Goal: Check status: Check status

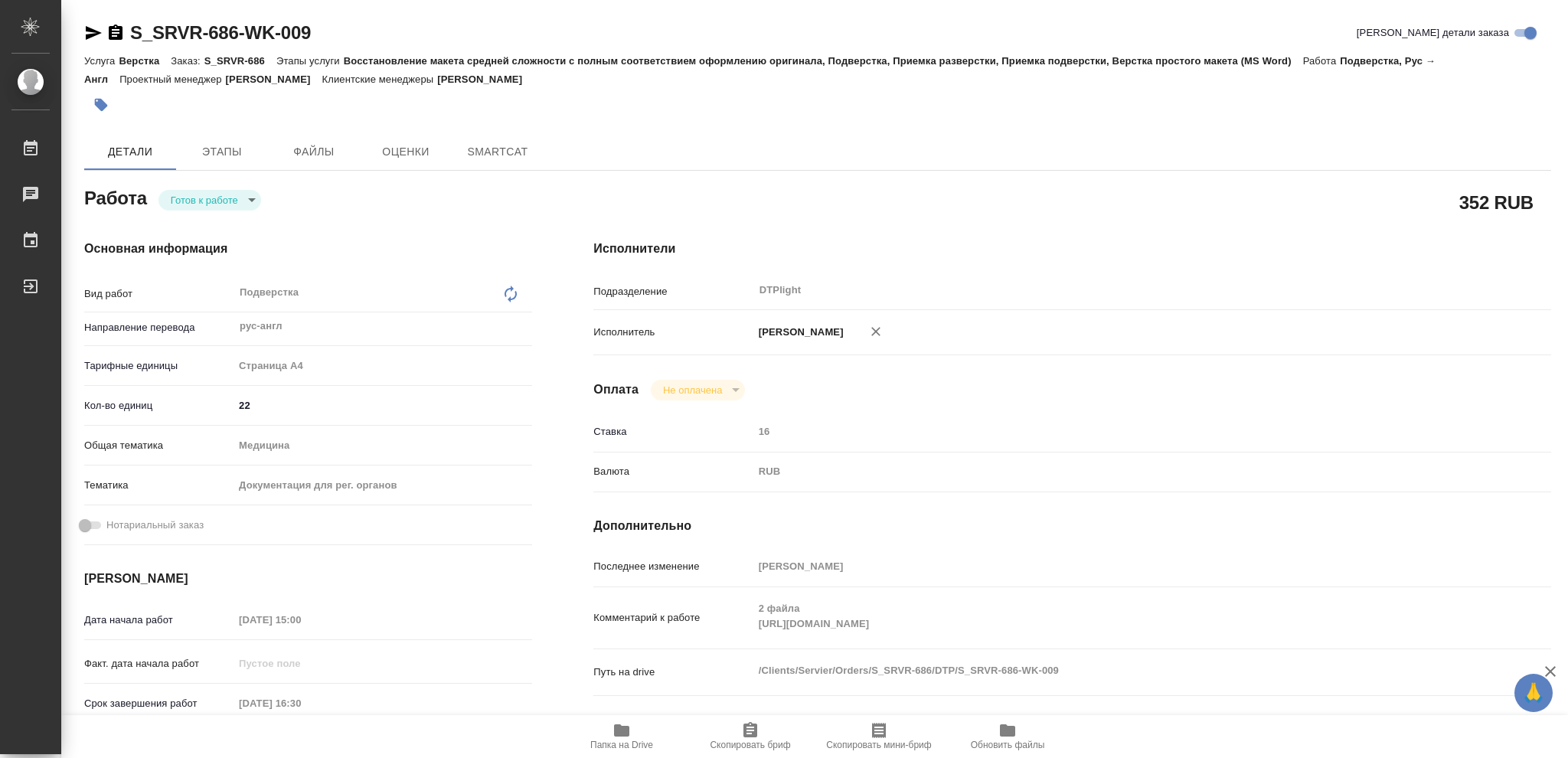
type textarea "x"
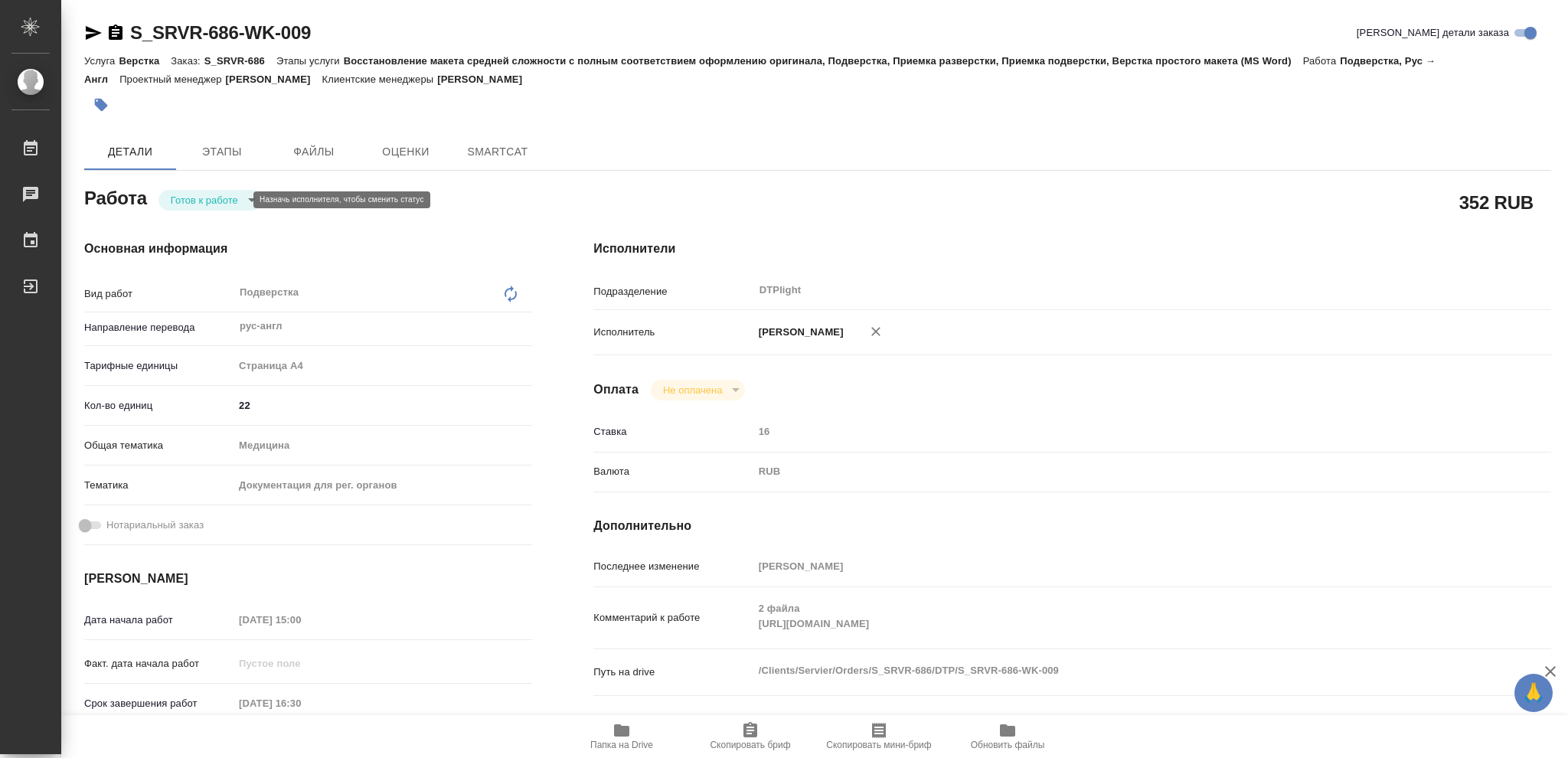
click at [216, 201] on body "🙏 .cls-1 fill:#fff; AWATERA [PERSON_NAME] Чаты График Выйти S_SRVR-686-WK-009 К…" at bounding box center [784, 379] width 1568 height 758
type textarea "x"
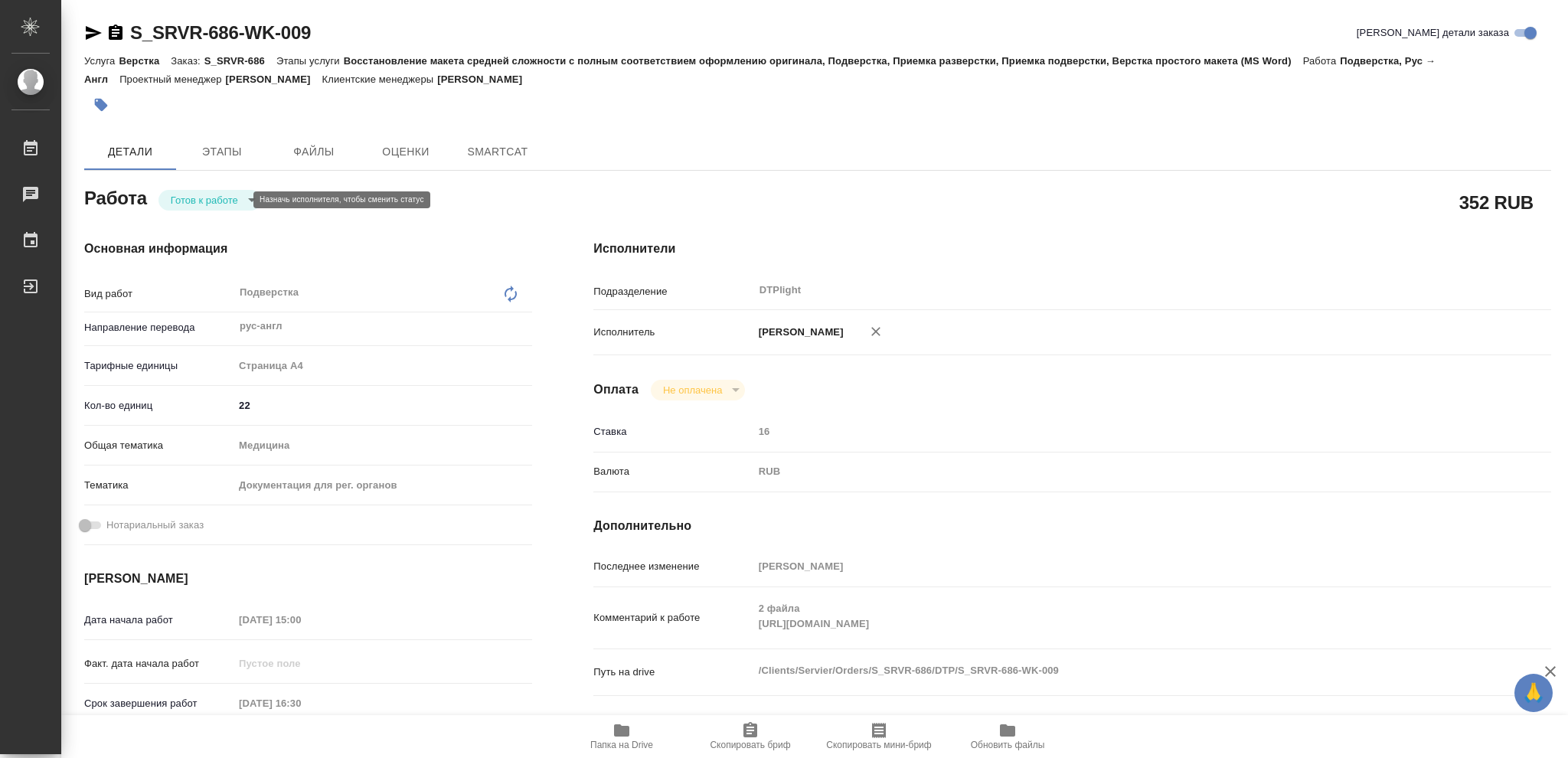
type textarea "x"
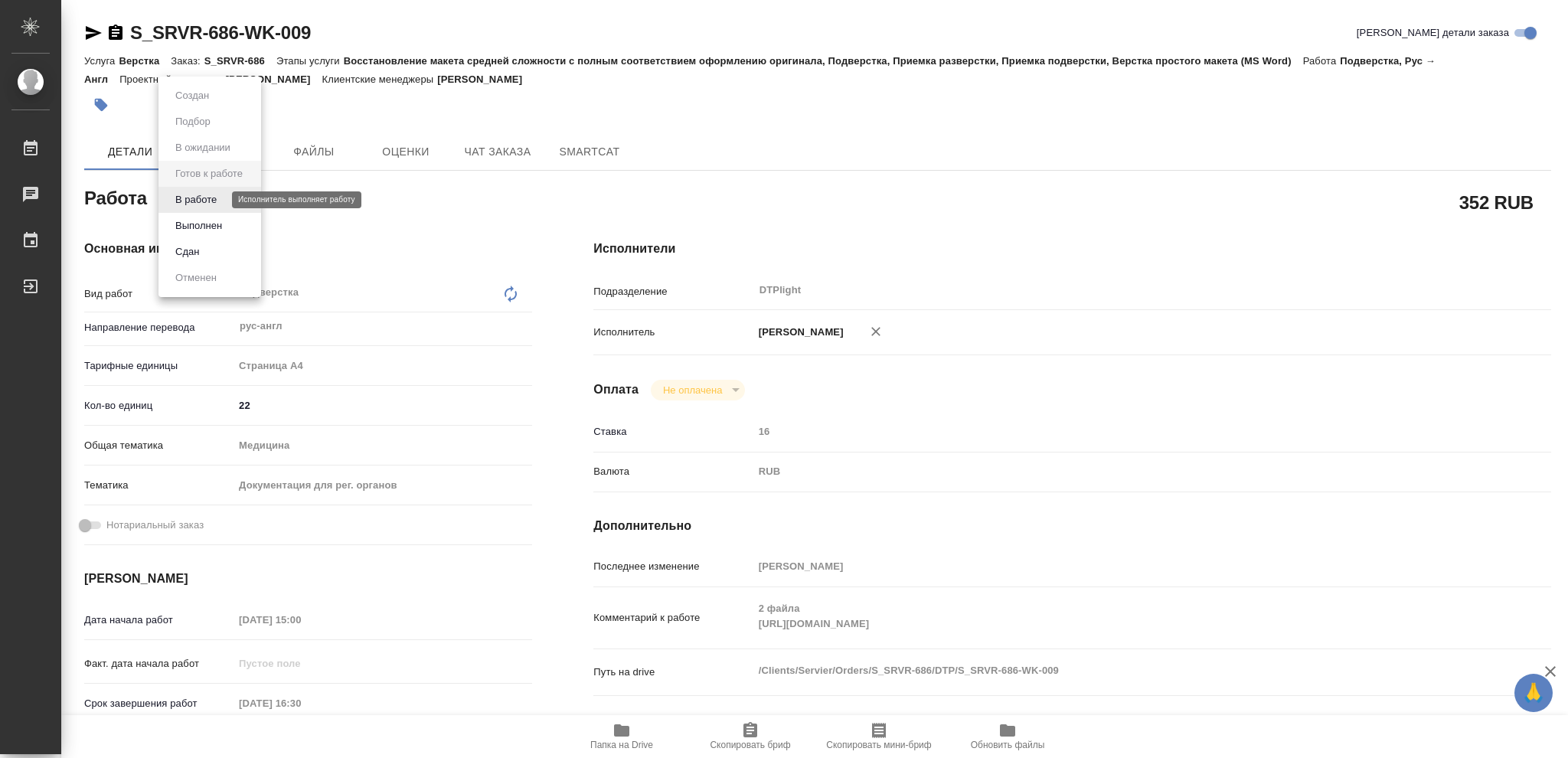
click at [216, 201] on button "В работе" at bounding box center [196, 199] width 51 height 17
type textarea "x"
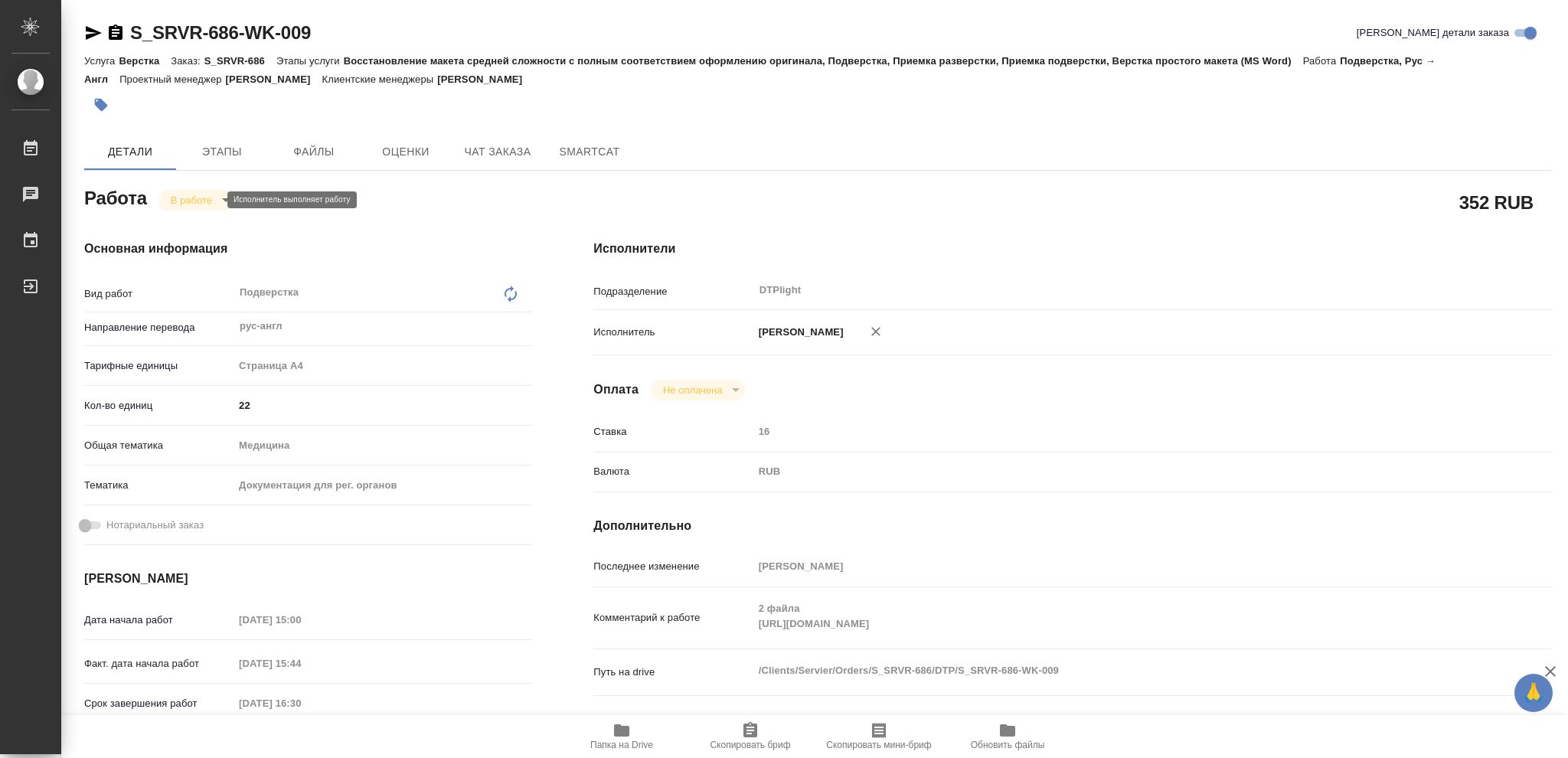
type textarea "x"
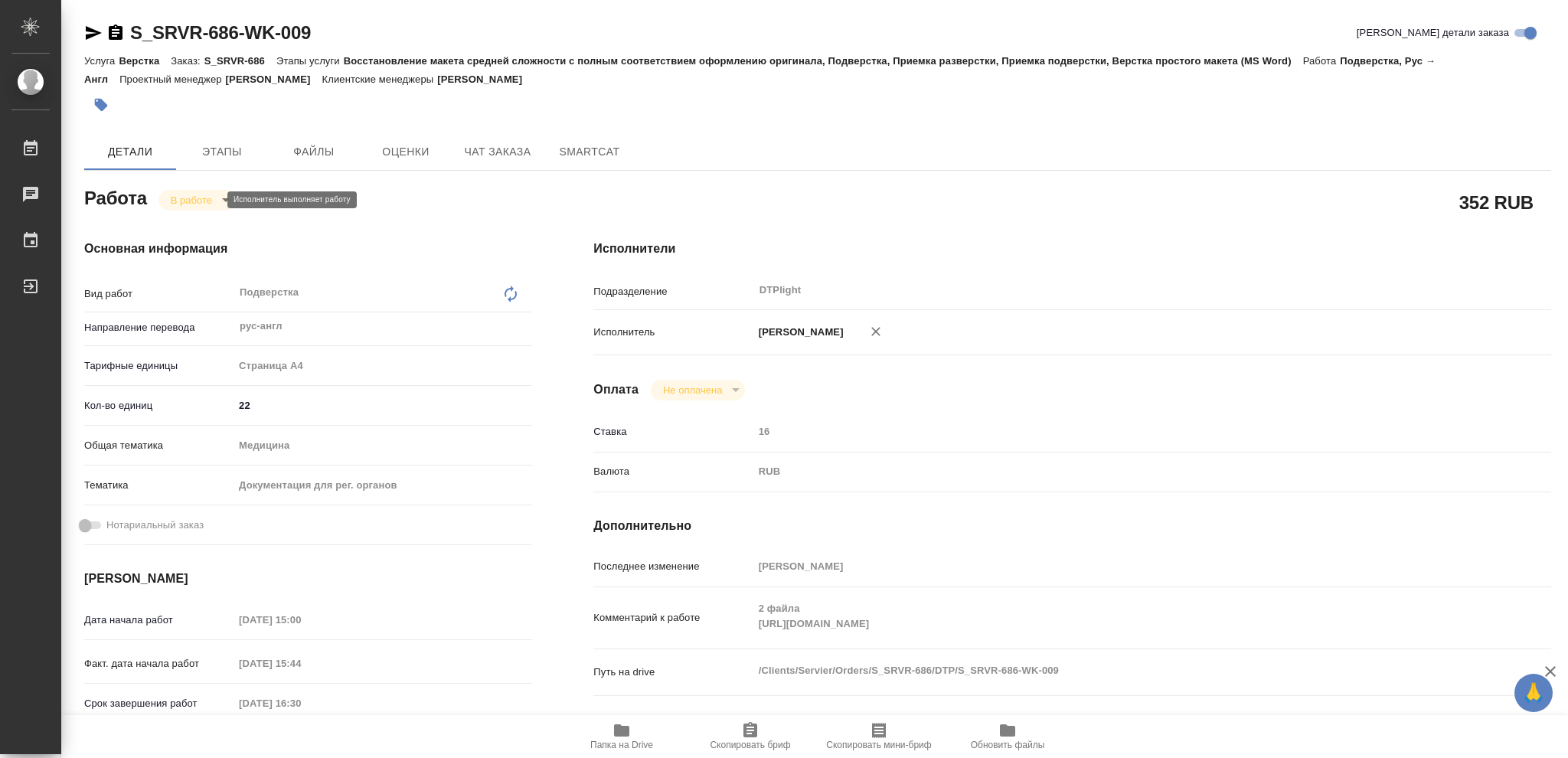
type textarea "x"
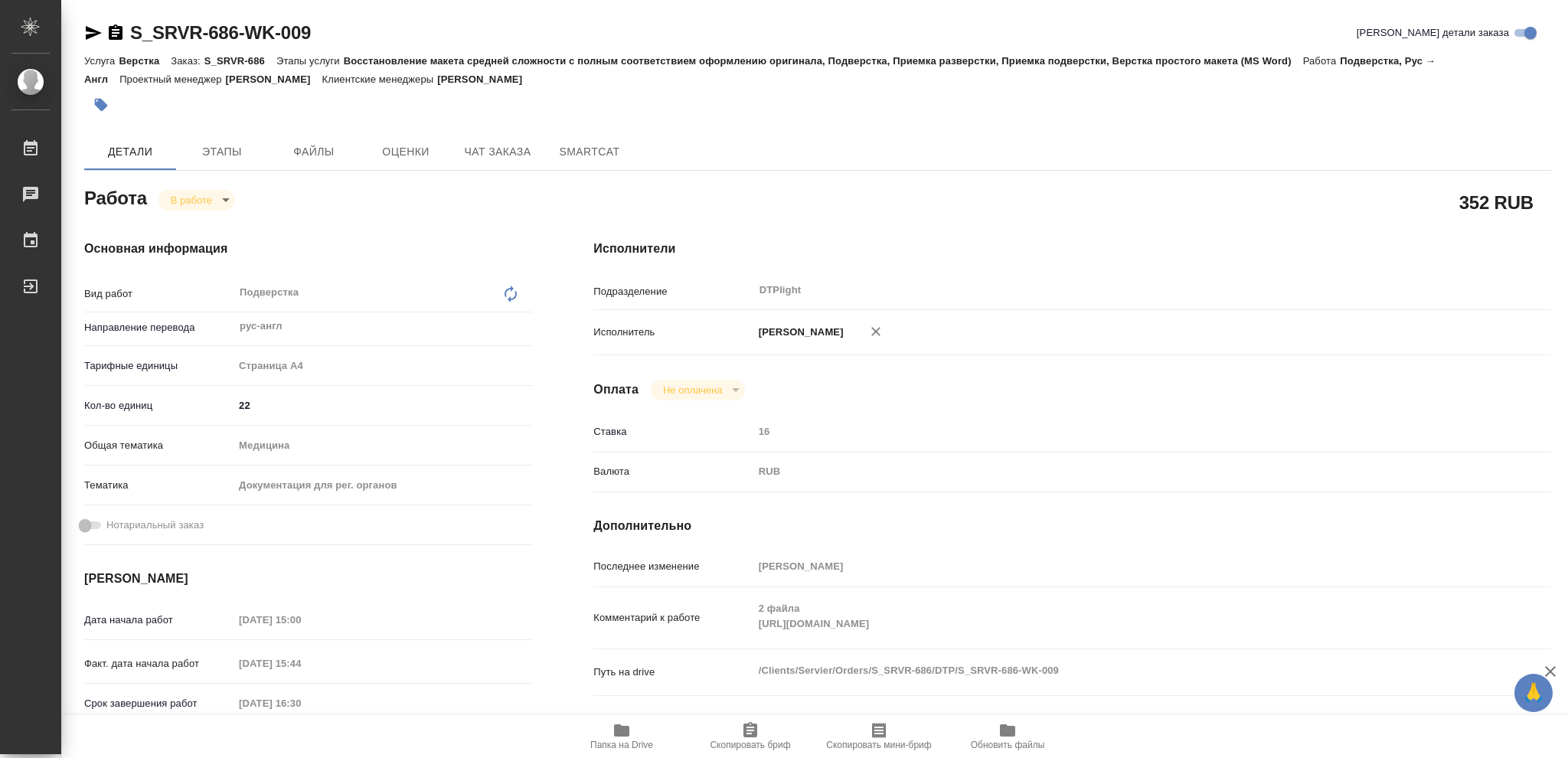
type textarea "x"
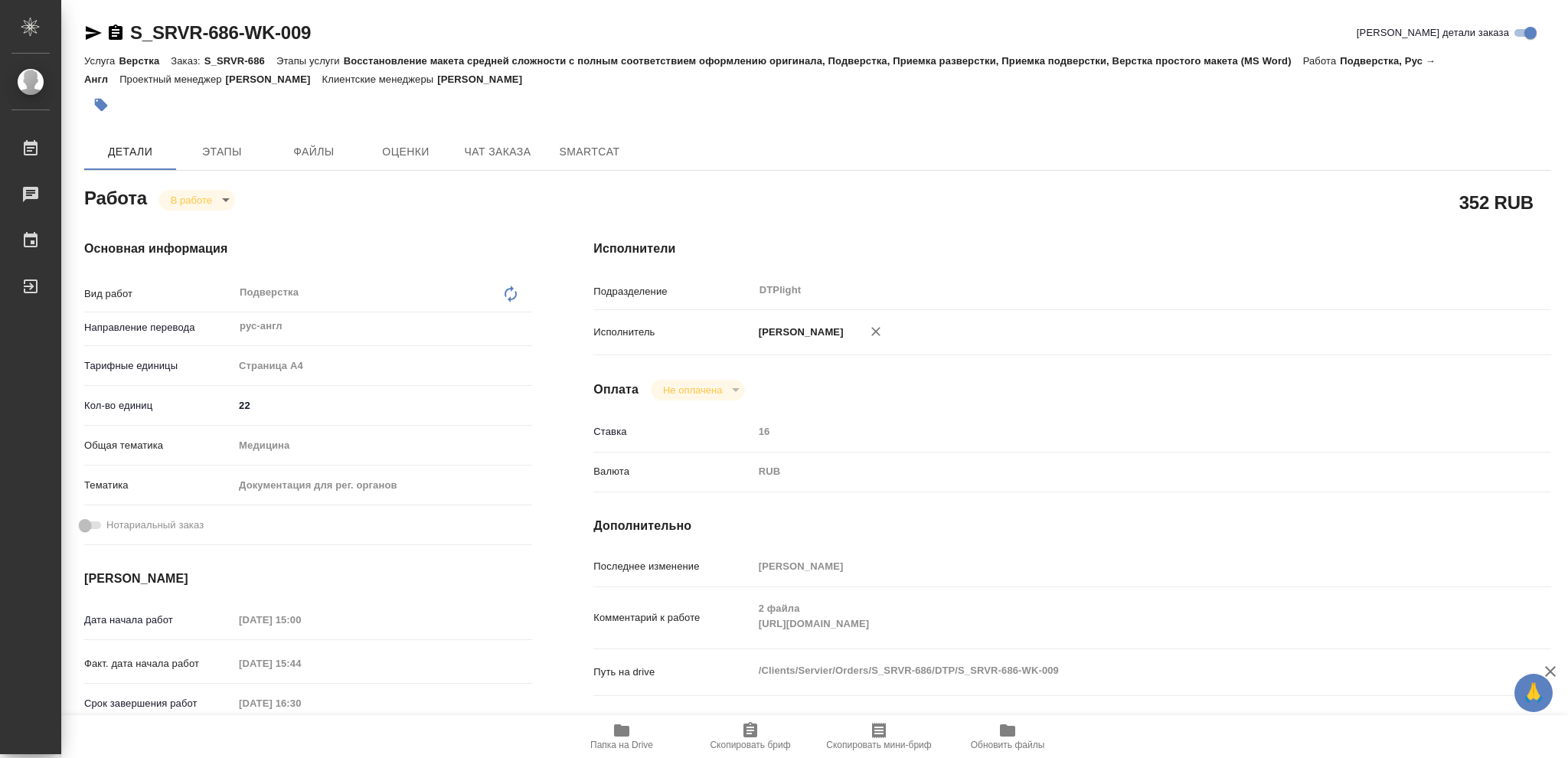
type textarea "x"
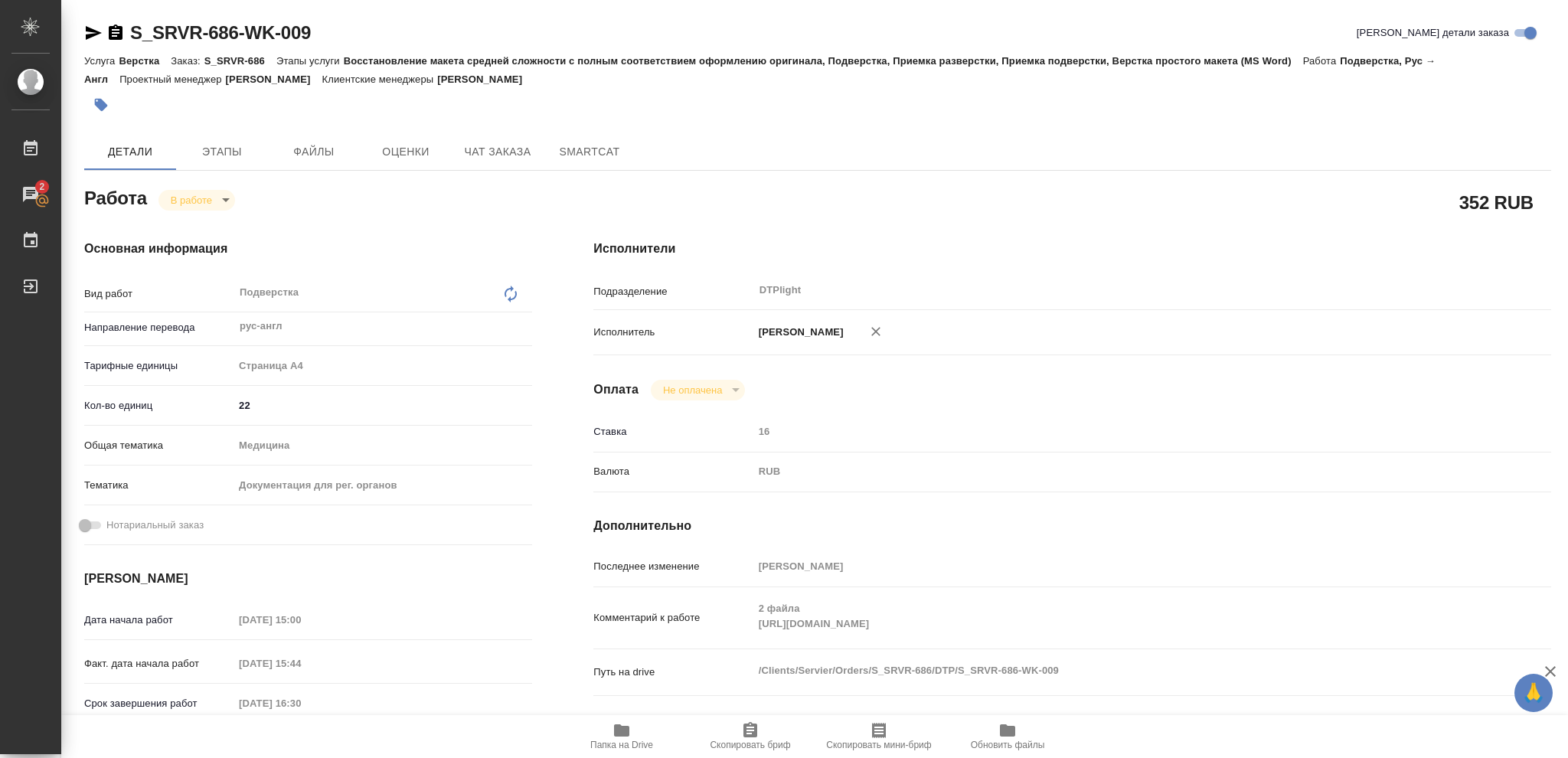
type textarea "x"
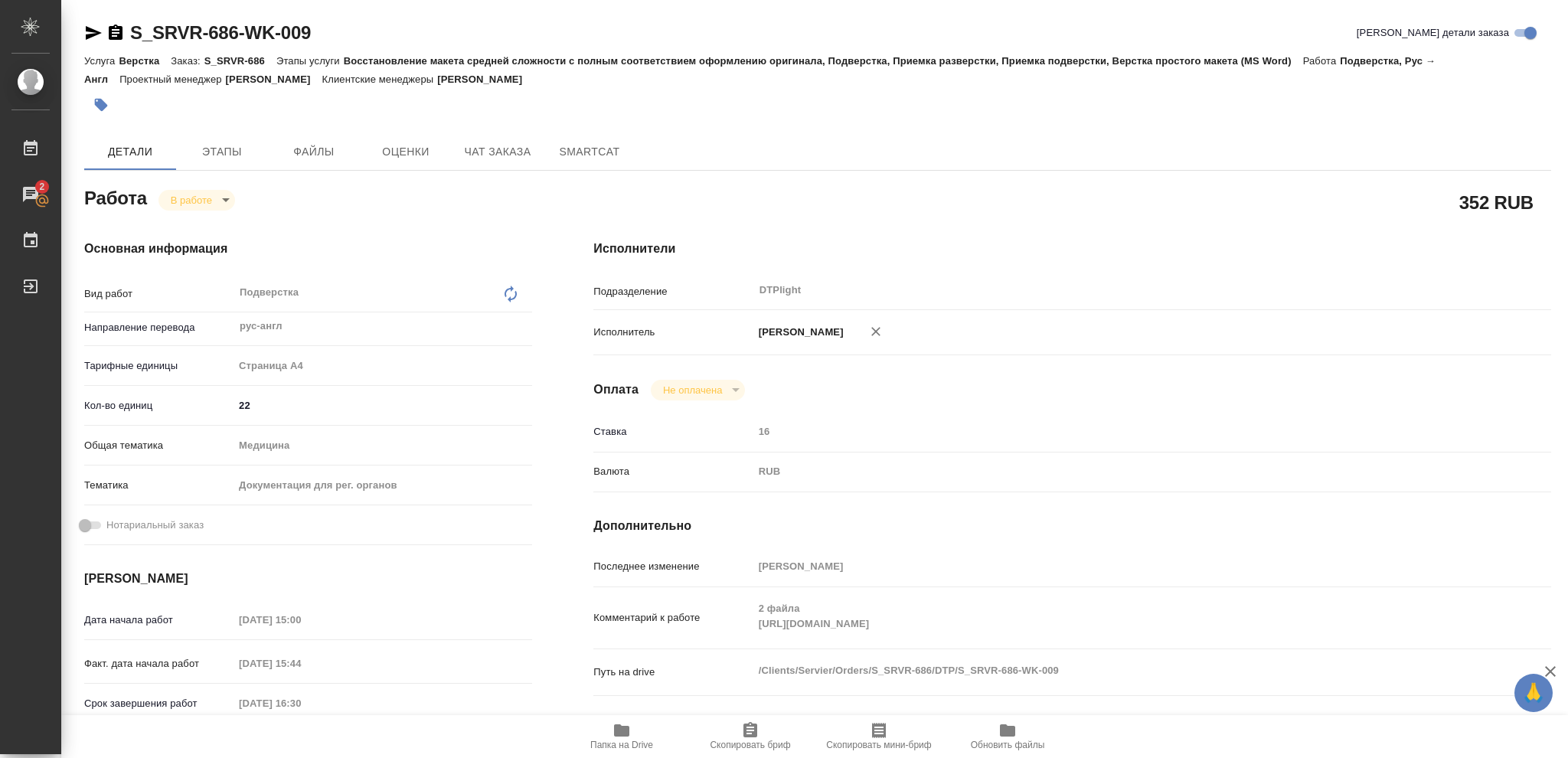
type textarea "x"
click at [598, 729] on span "Папка на Drive" at bounding box center [622, 736] width 111 height 29
click at [630, 731] on icon "button" at bounding box center [621, 730] width 18 height 18
click at [175, 199] on body "🙏 .cls-1 fill:#fff; AWATERA [PERSON_NAME] 2 Чаты График Выйти S_SRVR-686-WK-009…" at bounding box center [784, 379] width 1568 height 758
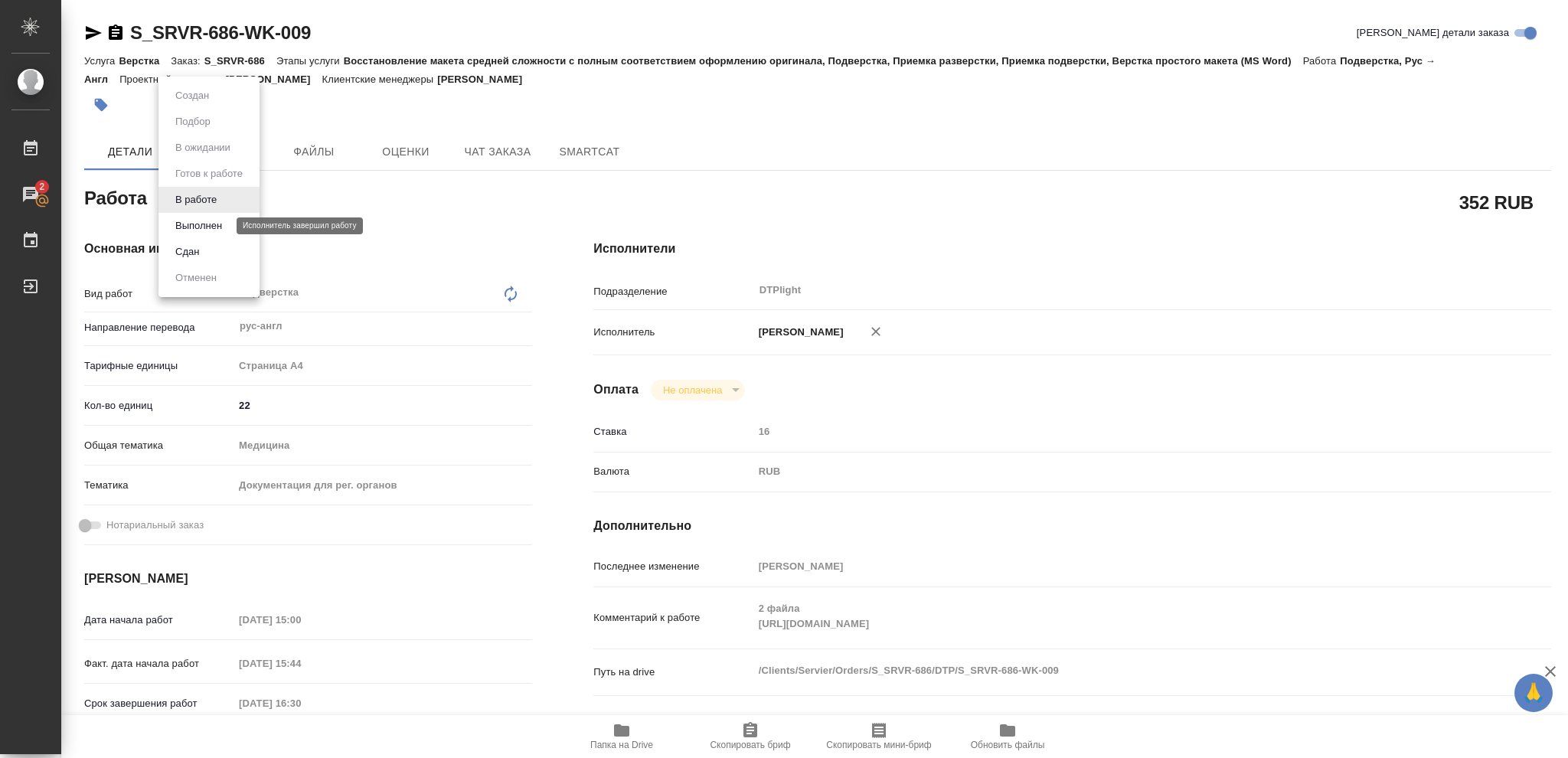
click at [182, 227] on button "Выполнен" at bounding box center [198, 225] width 56 height 17
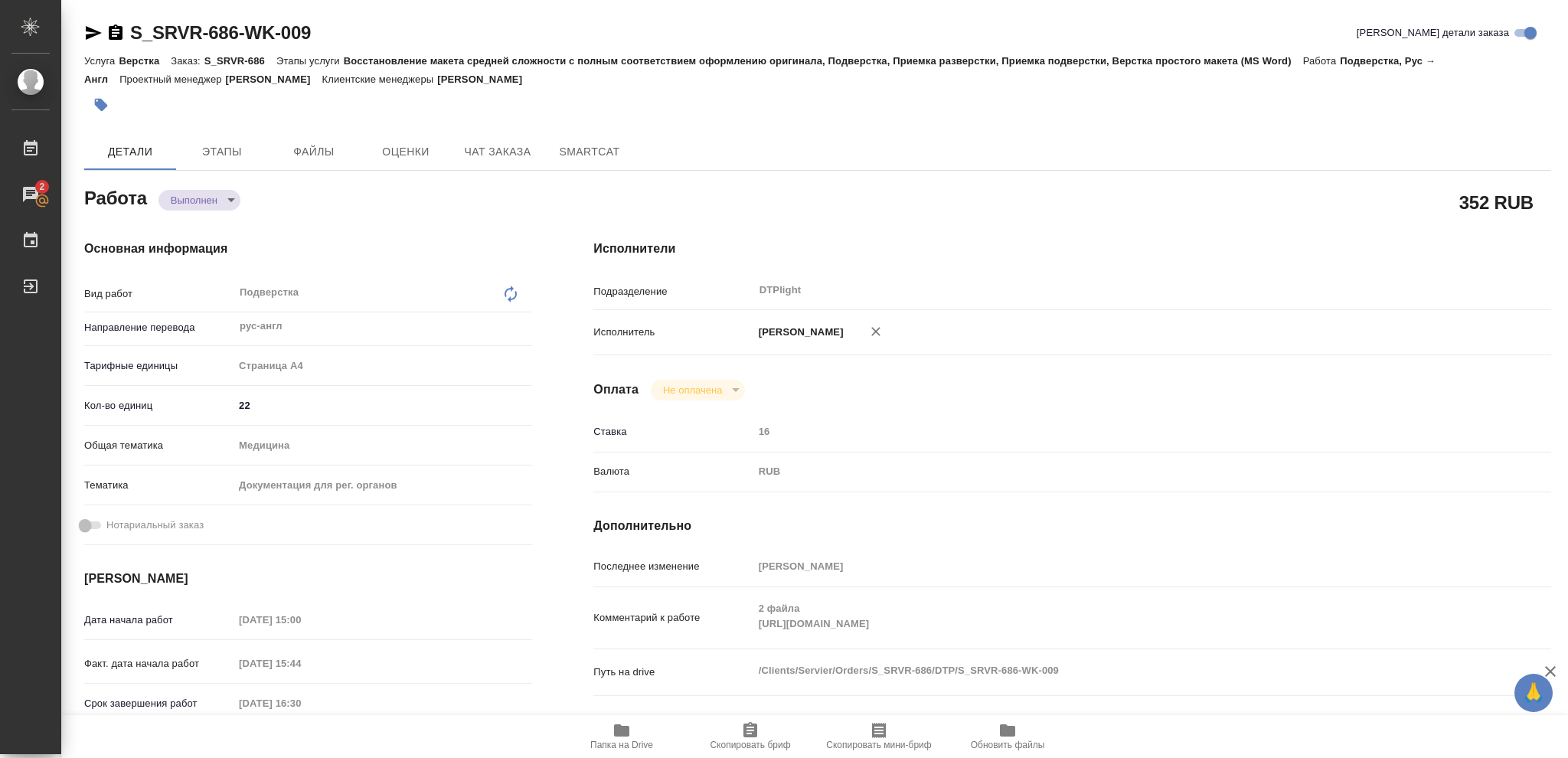
type textarea "x"
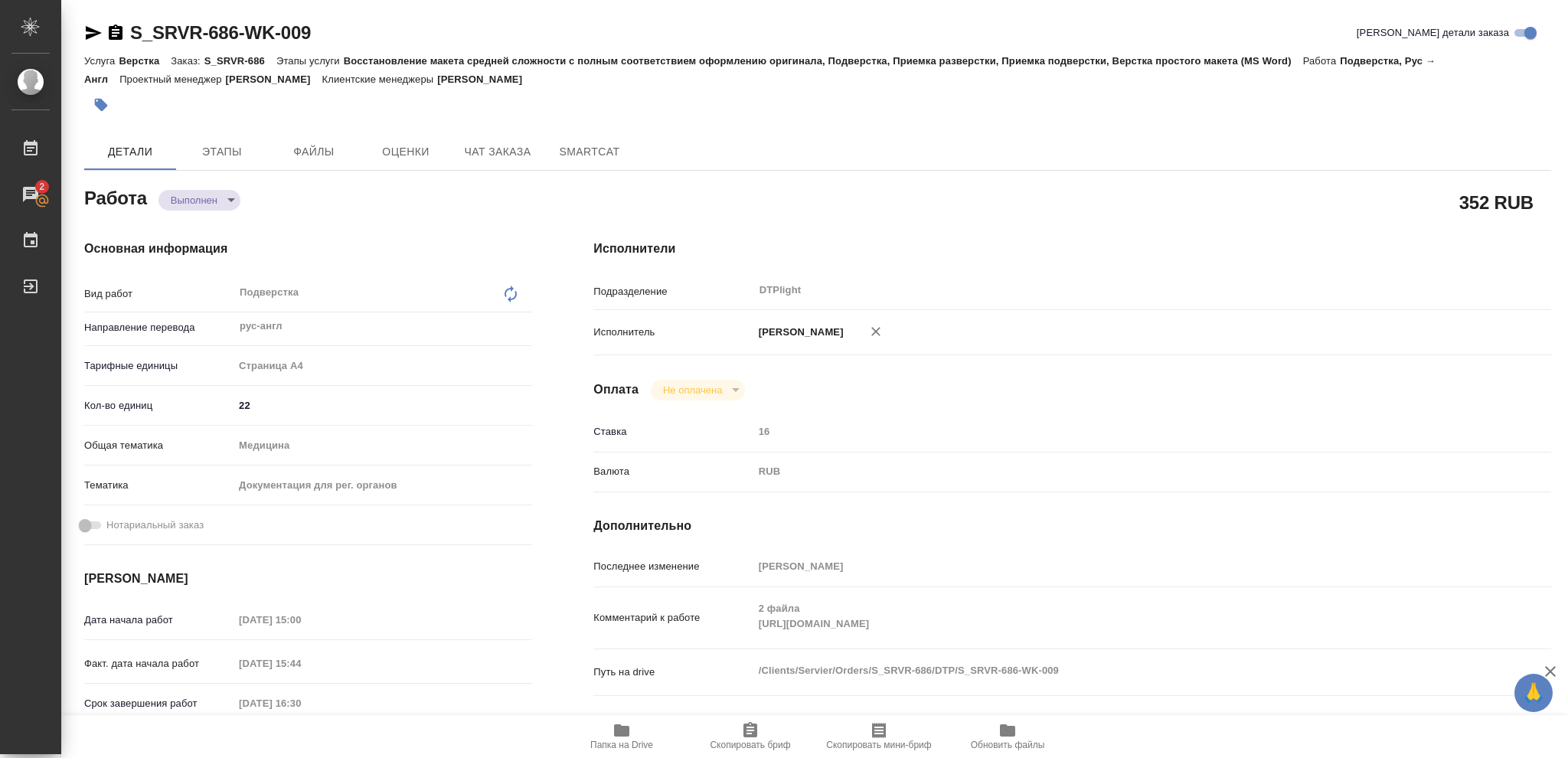
type textarea "x"
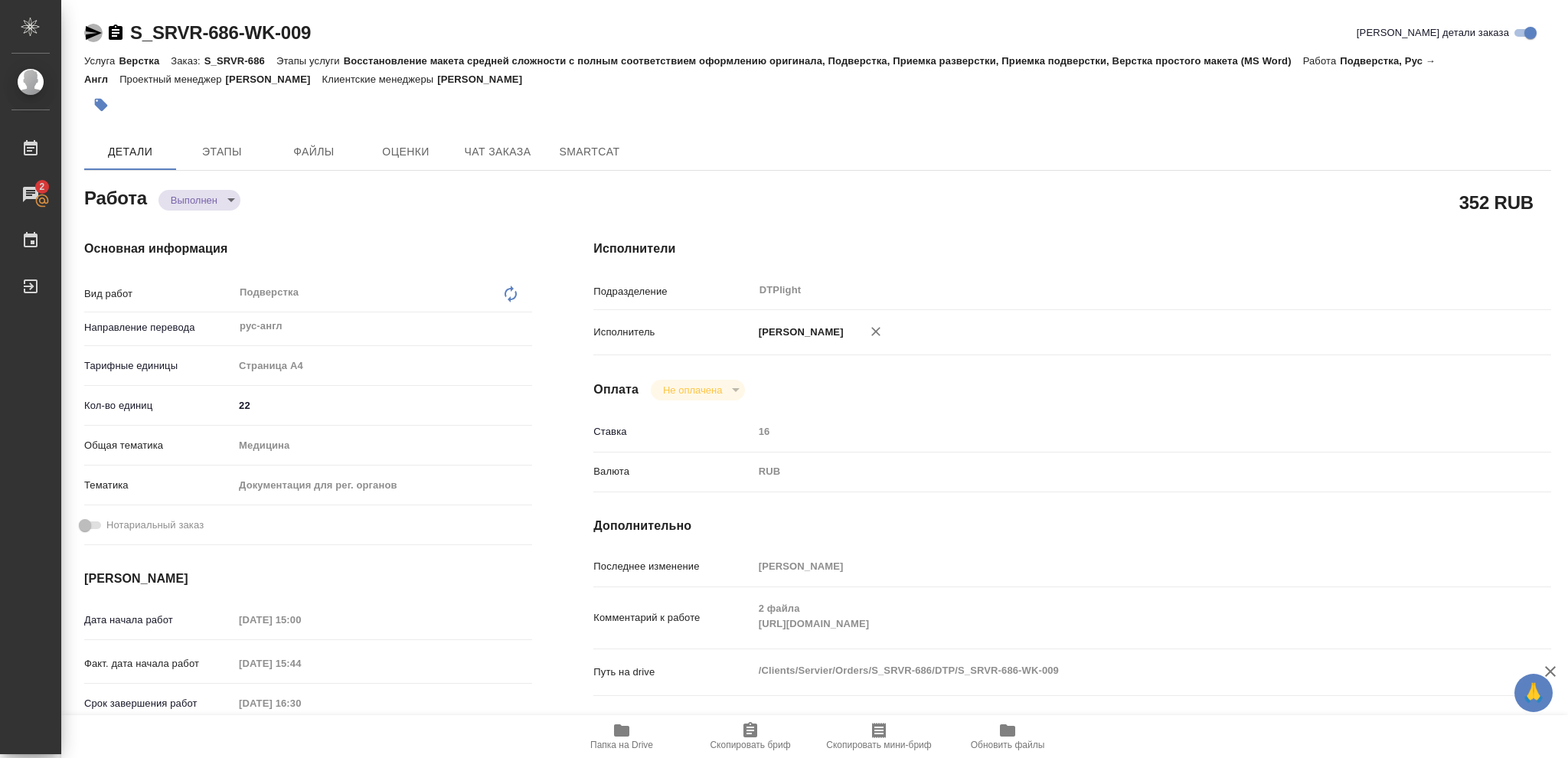
click at [90, 30] on icon "button" at bounding box center [94, 32] width 16 height 13
type textarea "x"
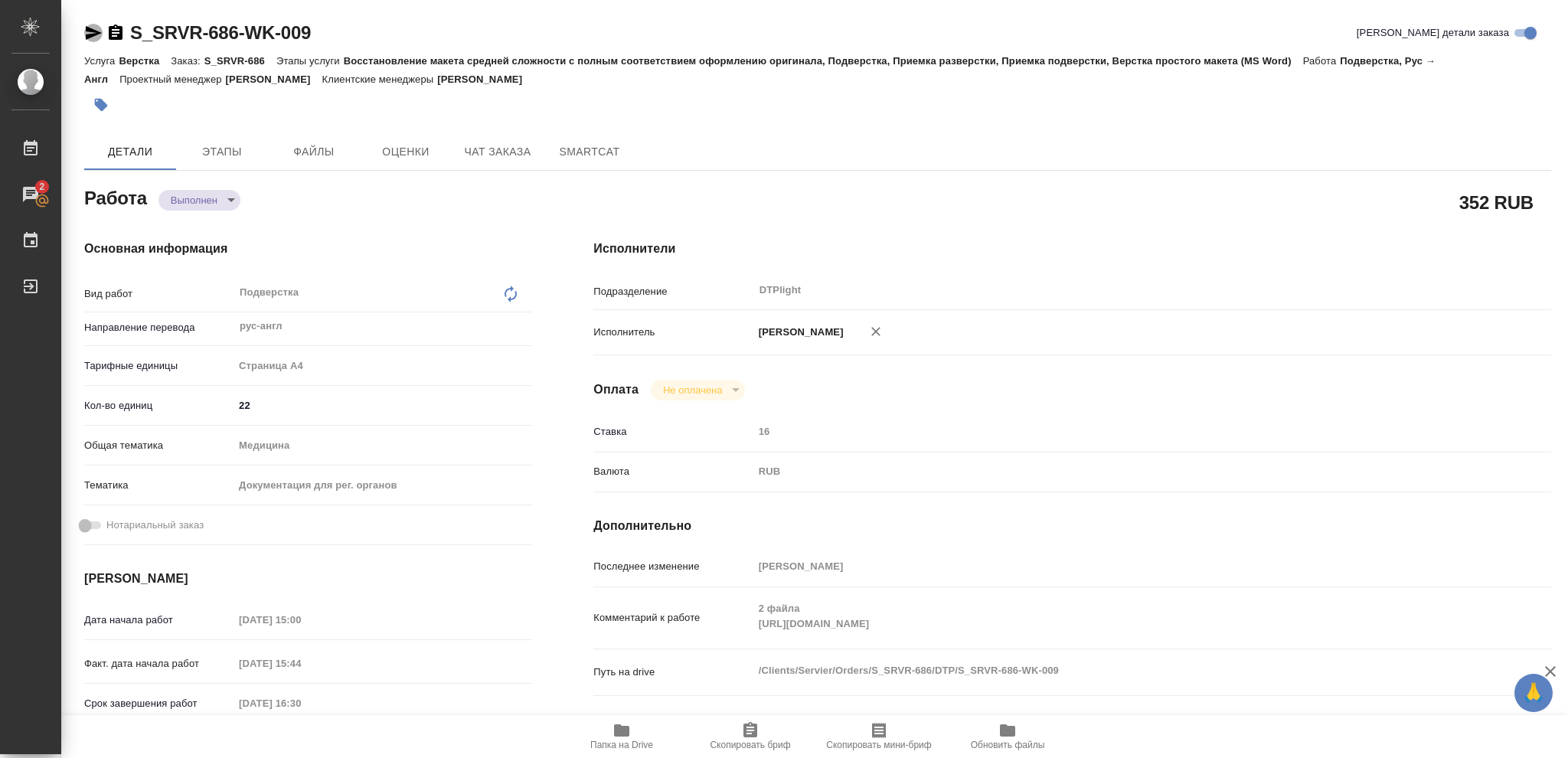
type textarea "x"
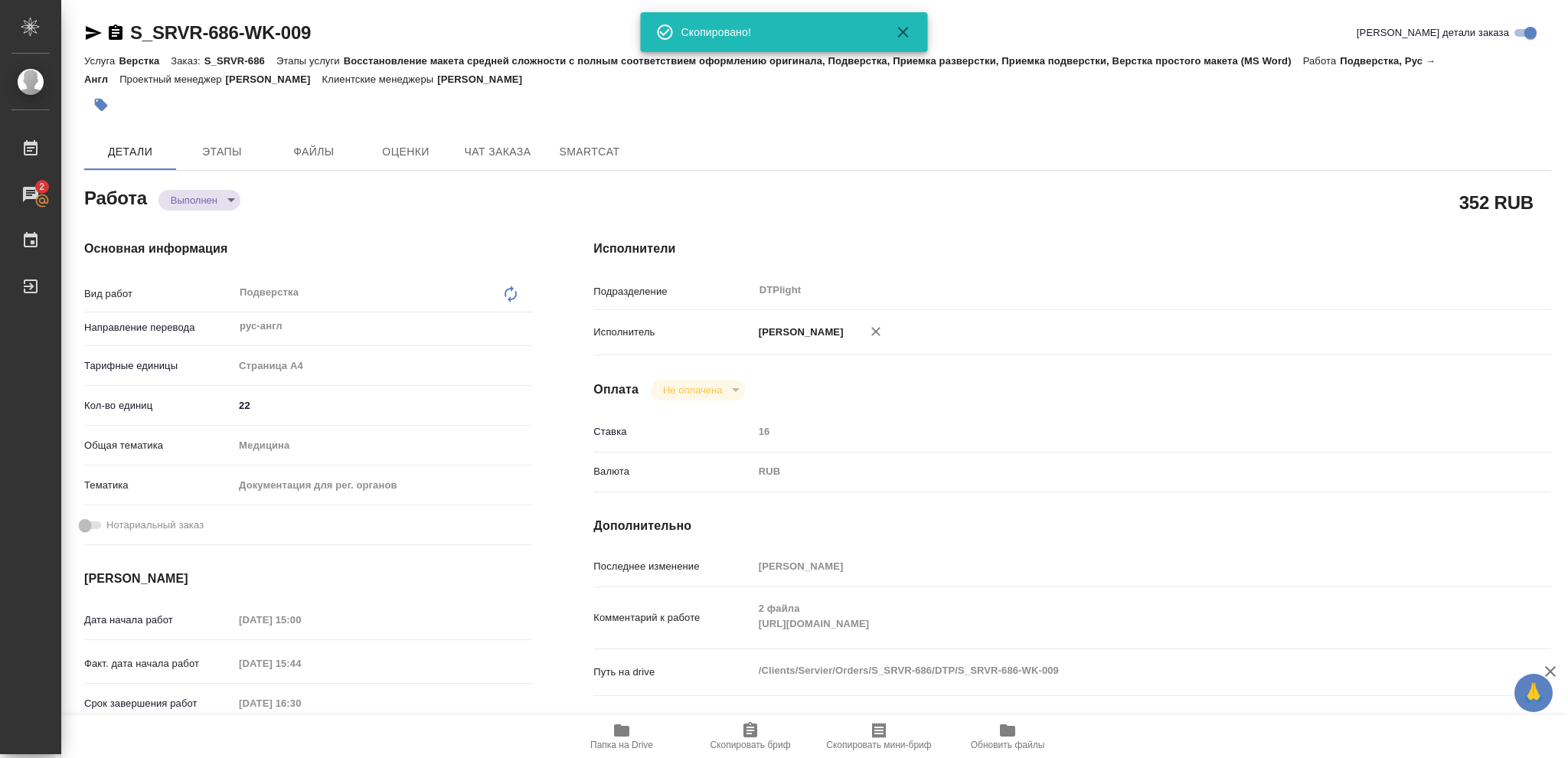
type textarea "x"
